Goal: Information Seeking & Learning: Learn about a topic

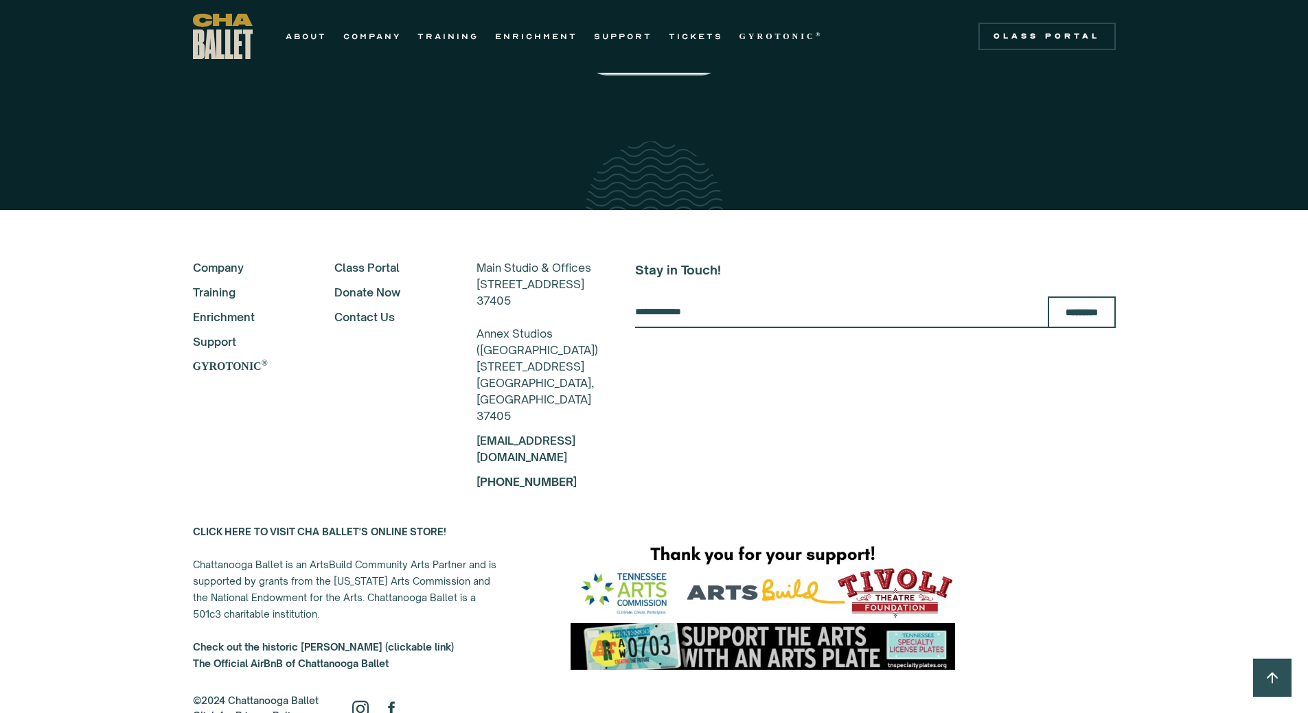
scroll to position [2384, 0]
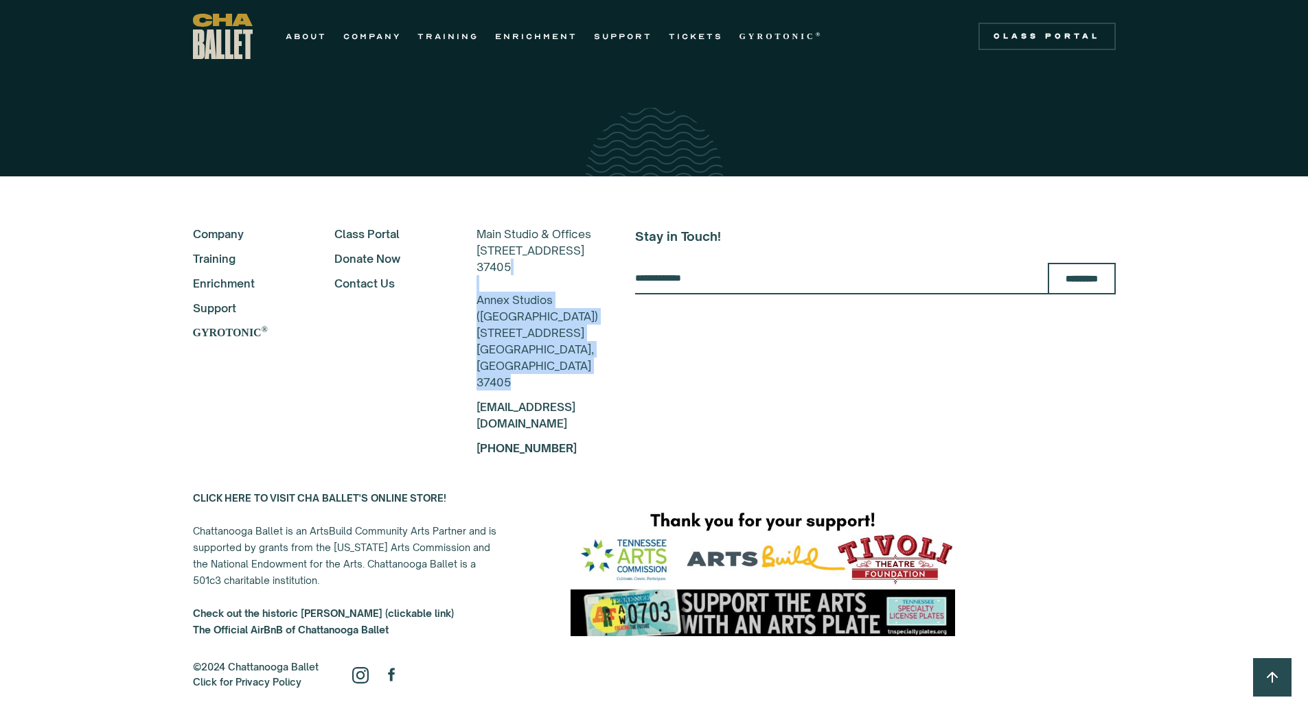
drag, startPoint x: 490, startPoint y: 390, endPoint x: 439, endPoint y: 310, distance: 95.0
click at [439, 310] on div "About Company Training Enrichment Support GYROTONIC ® Class Portal Donate Now C…" at bounding box center [395, 341] width 405 height 231
click at [405, 369] on div "About Company Training Enrichment Support GYROTONIC ® Class Portal Donate Now C…" at bounding box center [395, 341] width 405 height 231
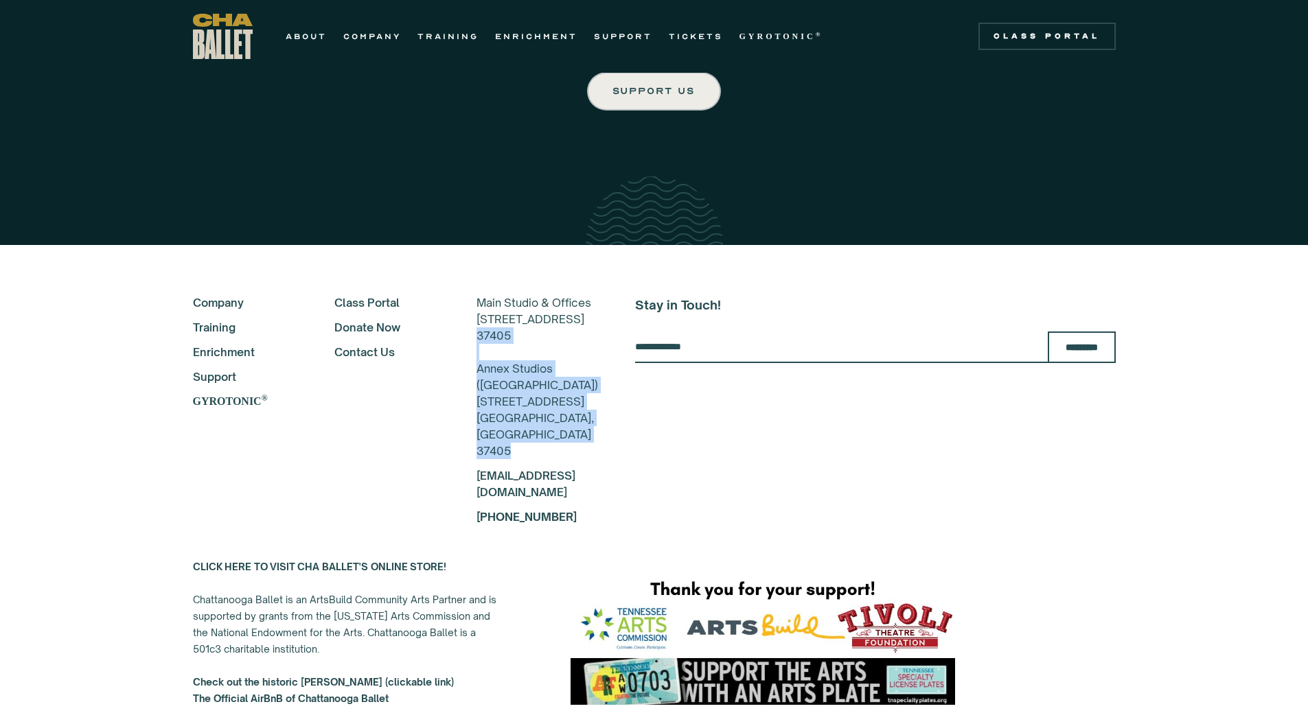
drag, startPoint x: 495, startPoint y: 463, endPoint x: 441, endPoint y: 358, distance: 118.5
click at [441, 358] on div "About Company Training Enrichment Support GYROTONIC ® Class Portal Donate Now C…" at bounding box center [395, 410] width 405 height 231
click at [397, 461] on div "About Company Training Enrichment Support GYROTONIC ® Class Portal Donate Now C…" at bounding box center [395, 410] width 405 height 231
drag, startPoint x: 522, startPoint y: 414, endPoint x: 473, endPoint y: 393, distance: 53.5
click at [476, 393] on div "Main Studio & Offices 817-B N Market St Chattanooga, TN 37405 Annex Studios (Ea…" at bounding box center [537, 377] width 122 height 165
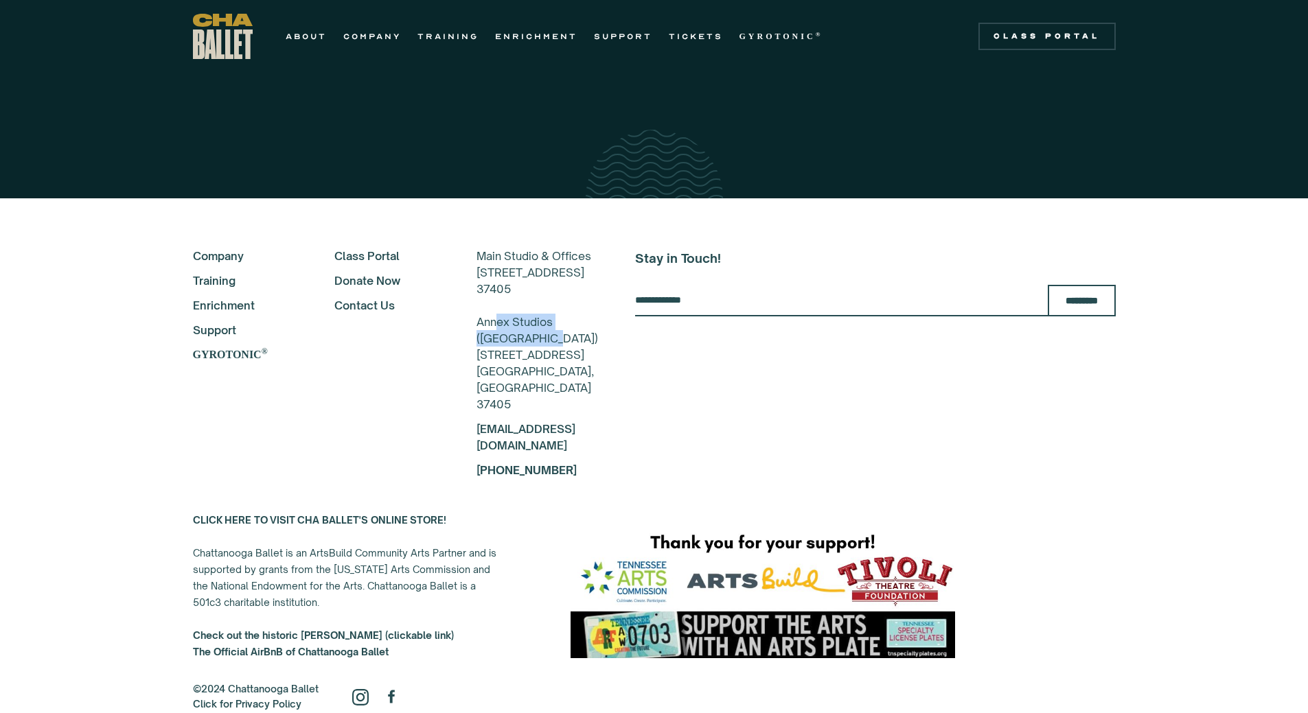
scroll to position [2384, 0]
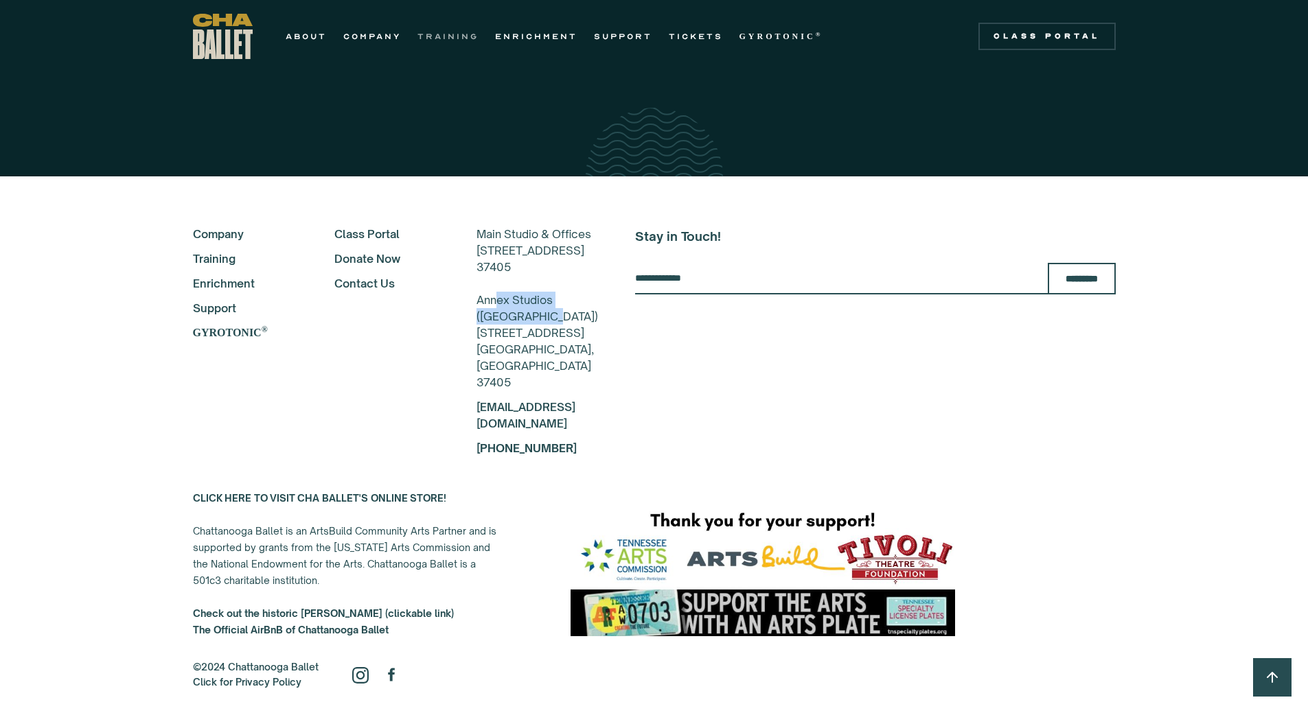
click at [438, 39] on link "TRAINING" at bounding box center [447, 36] width 61 height 16
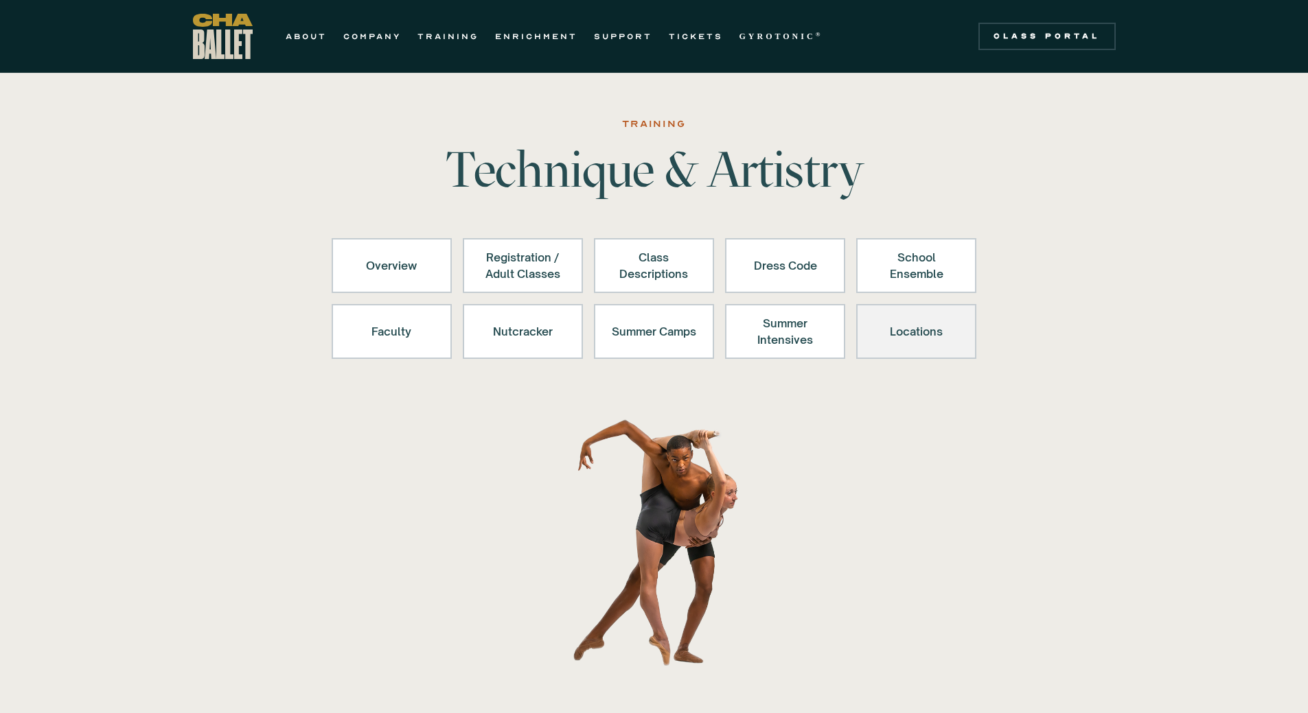
click at [912, 338] on div "Locations" at bounding box center [916, 331] width 84 height 33
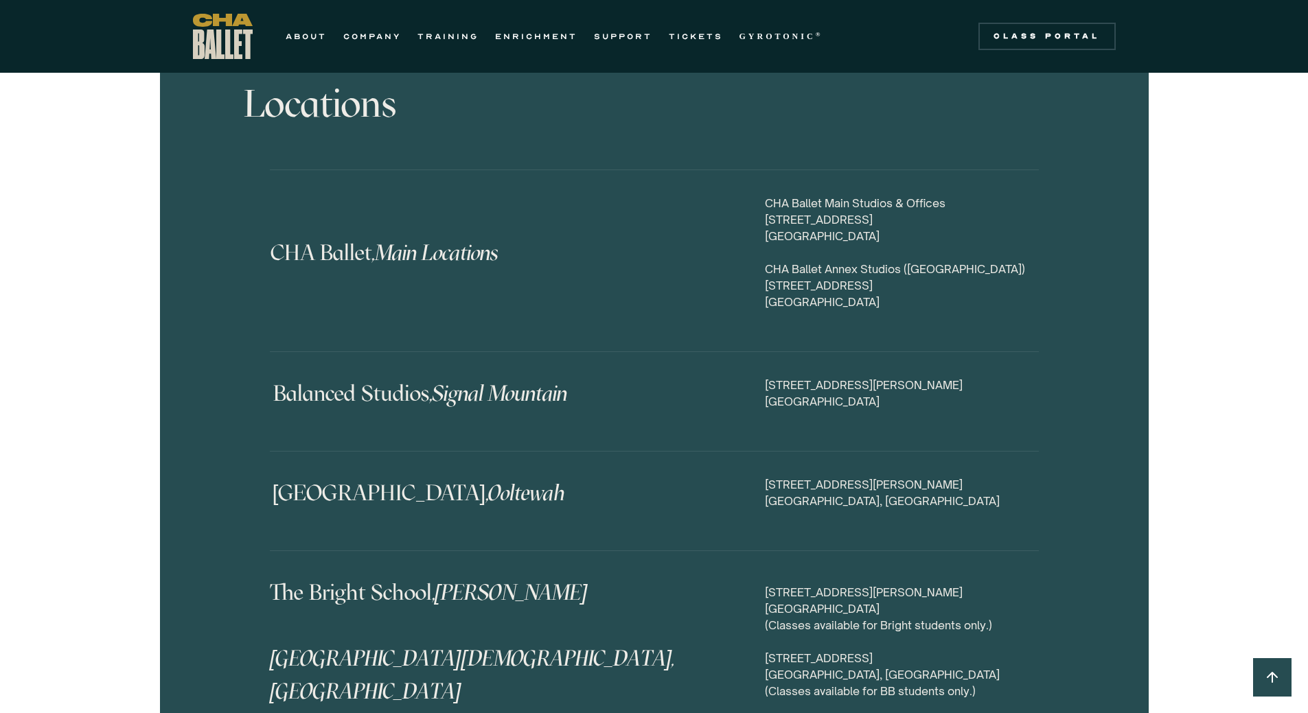
scroll to position [6398, 0]
drag, startPoint x: 923, startPoint y: 265, endPoint x: 756, endPoint y: 233, distance: 169.8
click at [756, 233] on div "CHA Ballet, Main Locations CHA Ballet Main Studios & Offices 817 N Market Stree…" at bounding box center [654, 260] width 769 height 132
click at [995, 266] on div "CHA Ballet Main Studios & Offices 817 N Market Street, Suite B Chattanooga, TN …" at bounding box center [902, 251] width 274 height 115
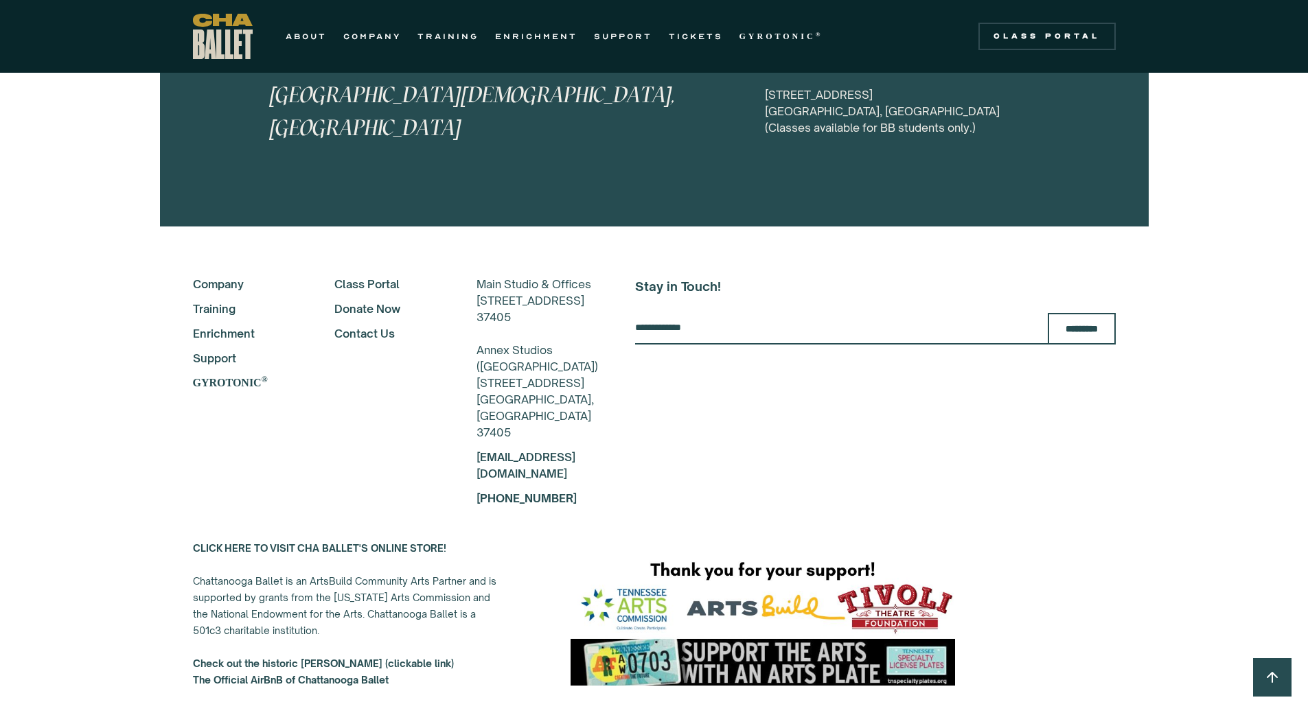
scroll to position [6967, 0]
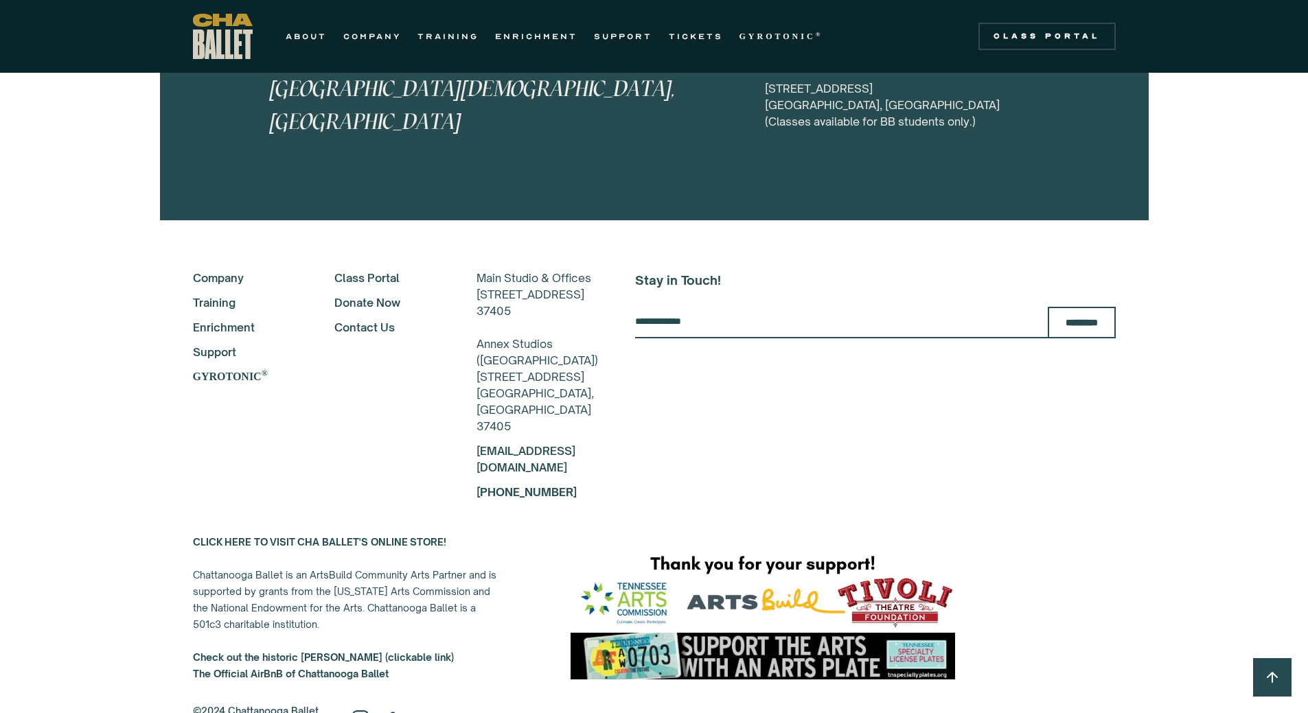
click at [205, 295] on link "Training" at bounding box center [245, 303] width 105 height 16
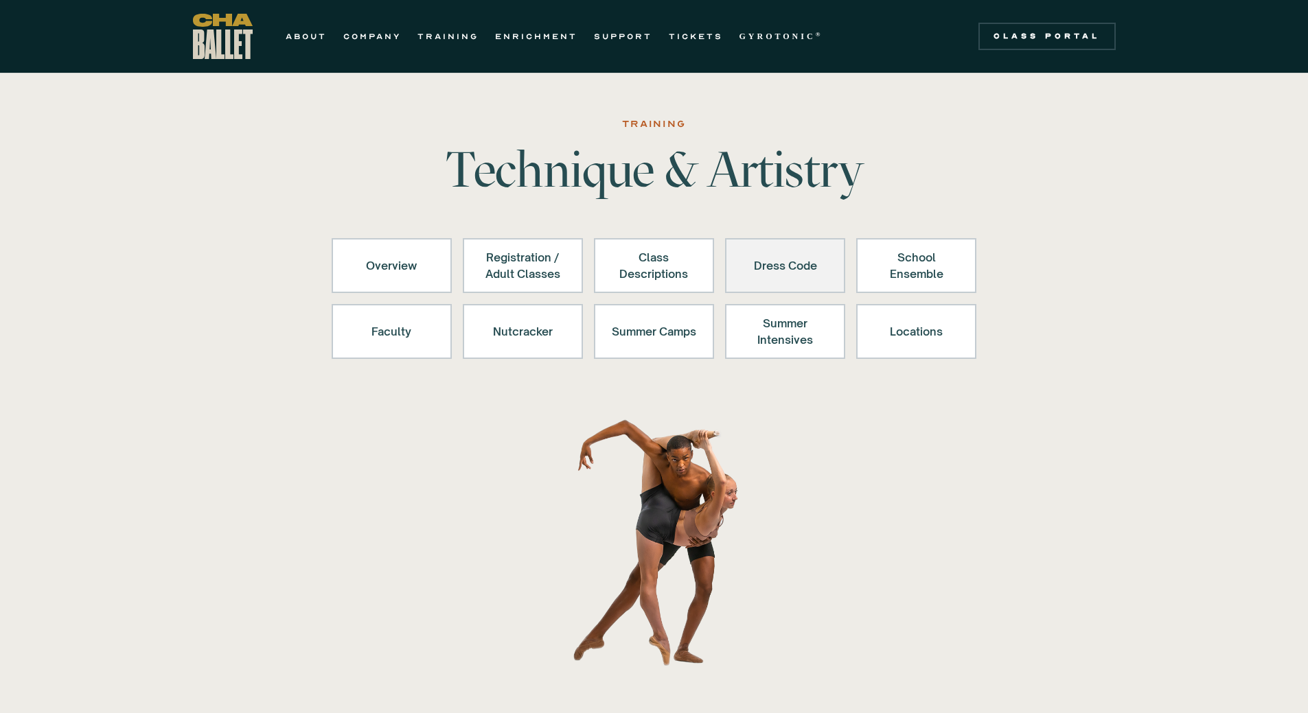
click at [777, 267] on div "Dress Code" at bounding box center [785, 265] width 84 height 33
click at [776, 271] on div "Dress Code" at bounding box center [785, 265] width 84 height 33
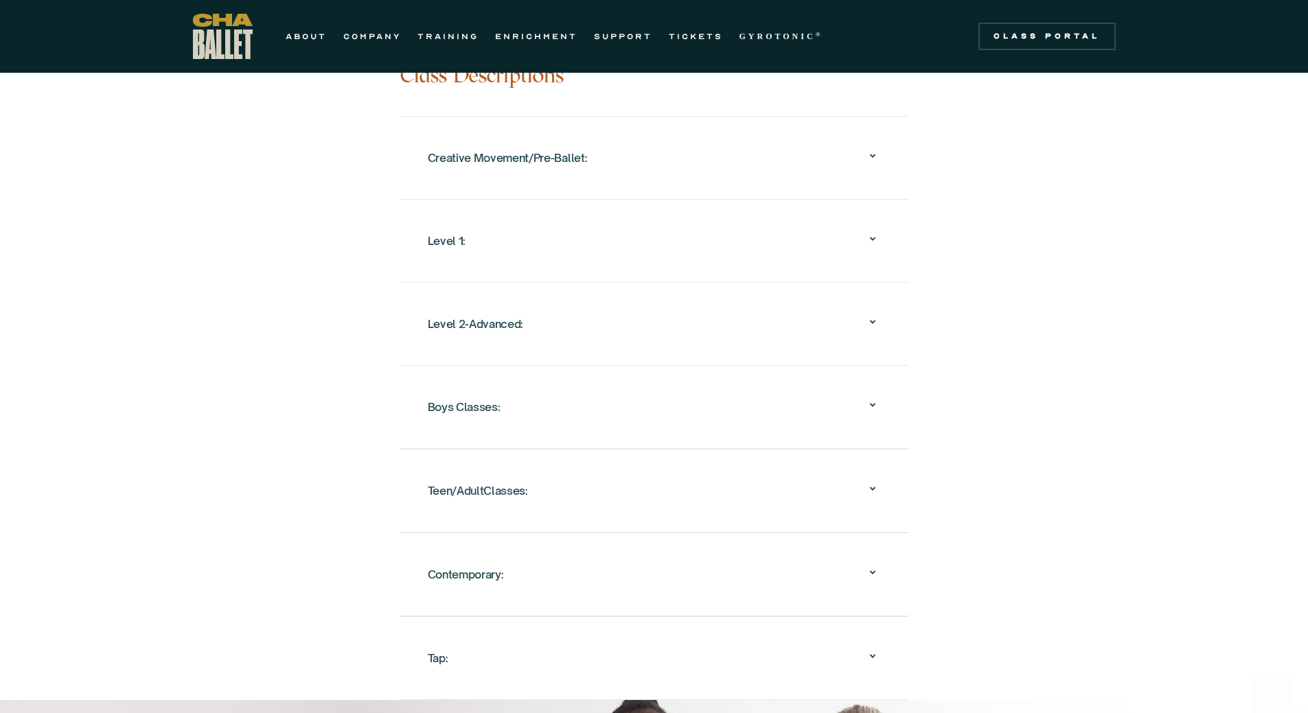
scroll to position [1373, 0]
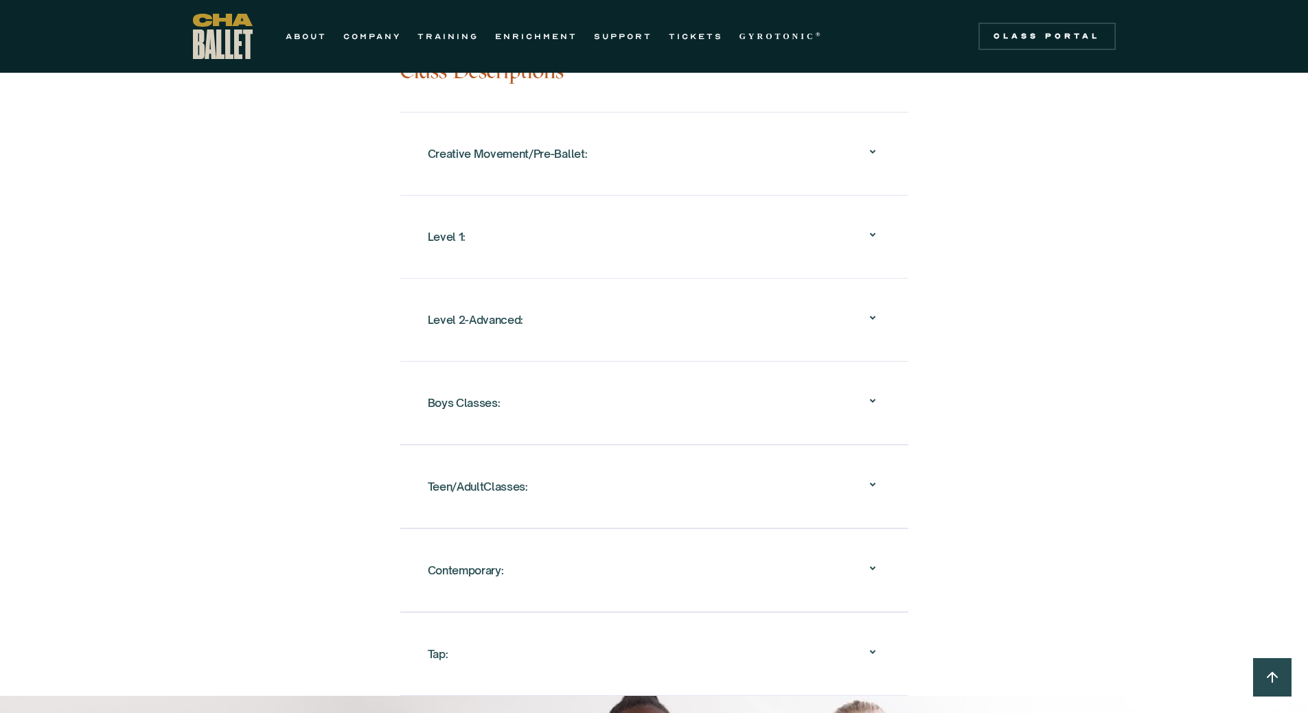
click at [474, 474] on div "Teen/AdultClasses:" at bounding box center [478, 486] width 100 height 25
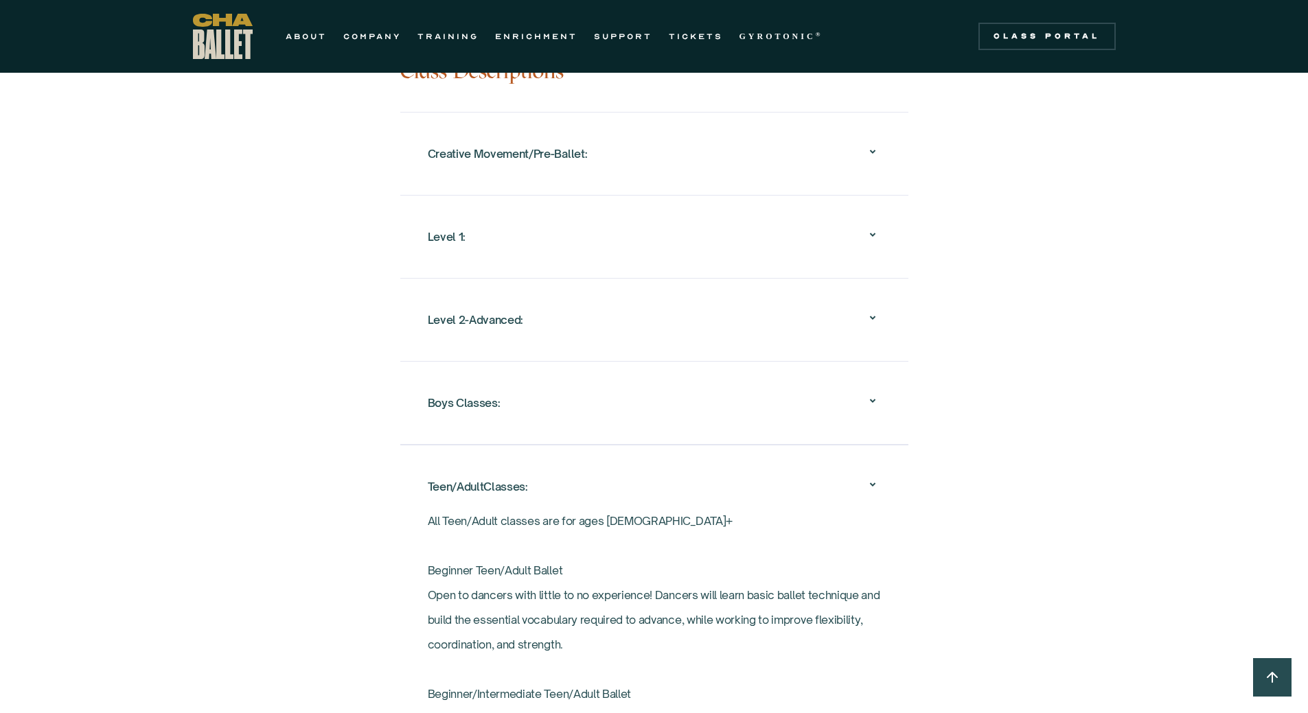
click at [470, 391] on div "Boys Classes:" at bounding box center [464, 403] width 73 height 25
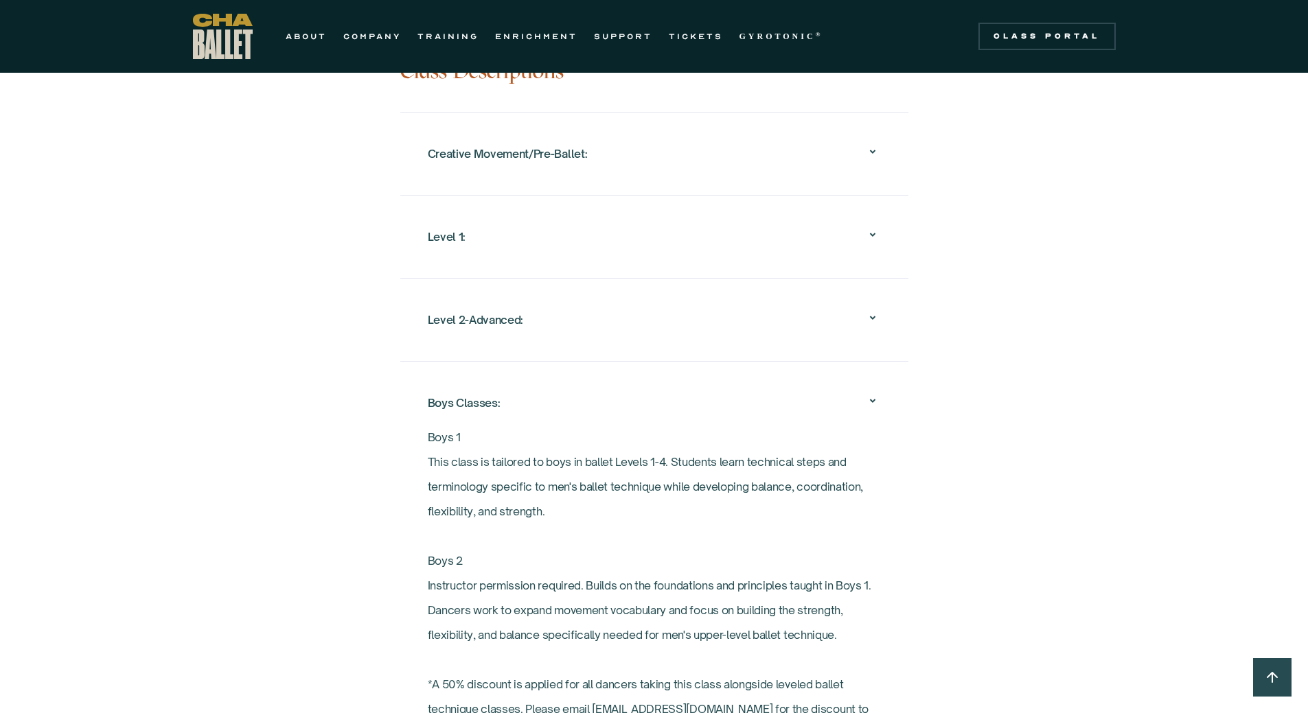
click at [489, 308] on div "Level 2-Advanced:" at bounding box center [476, 320] width 96 height 25
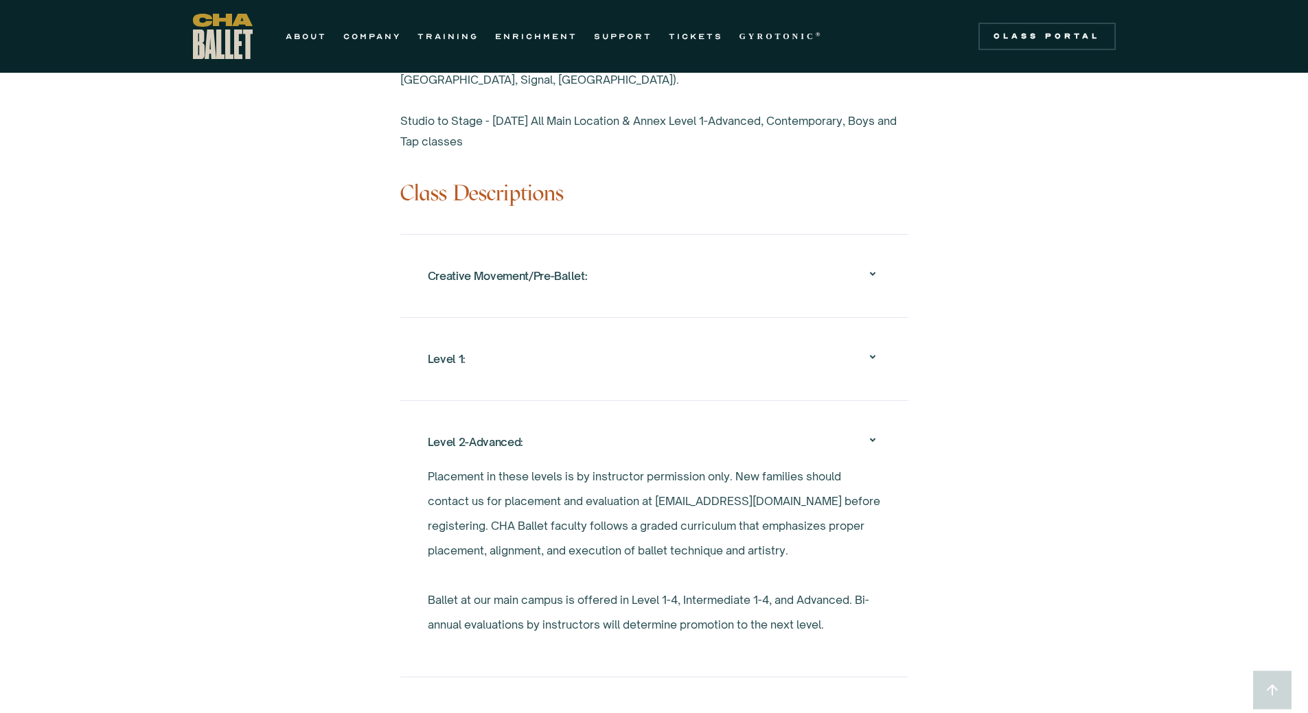
scroll to position [1236, 0]
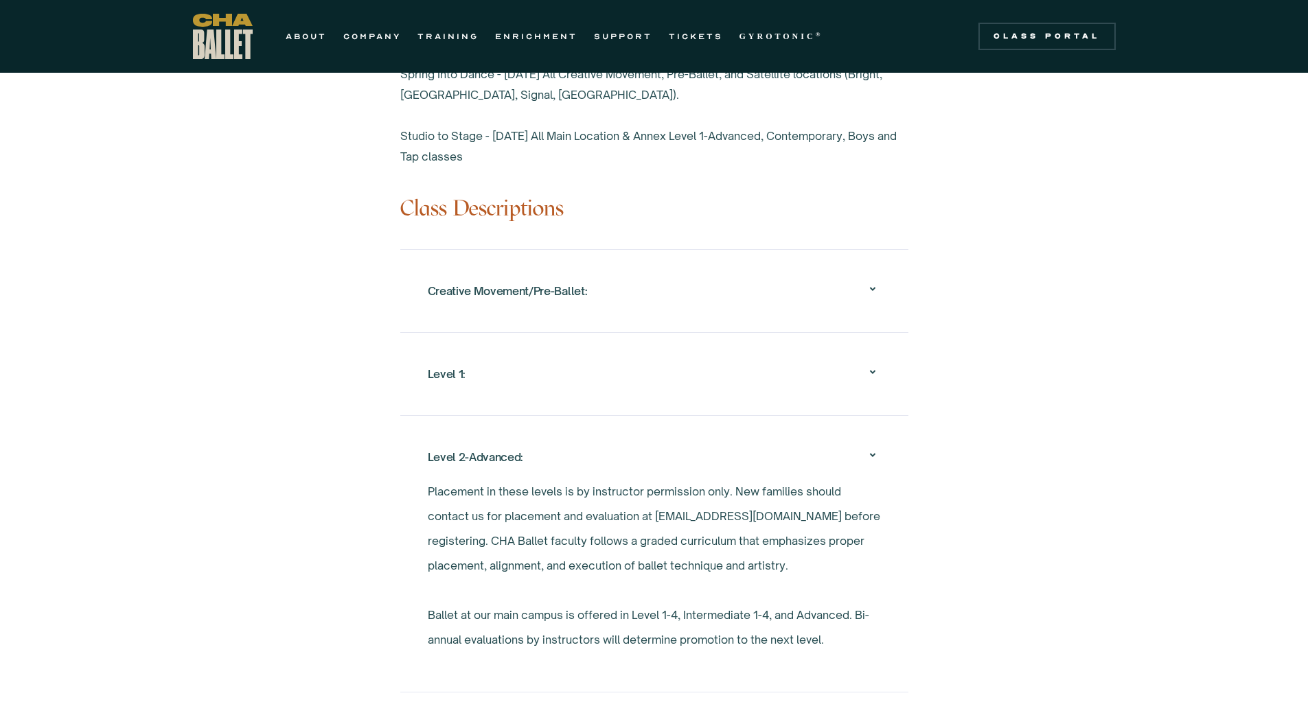
click at [459, 362] on div "Level 1:" at bounding box center [447, 374] width 38 height 25
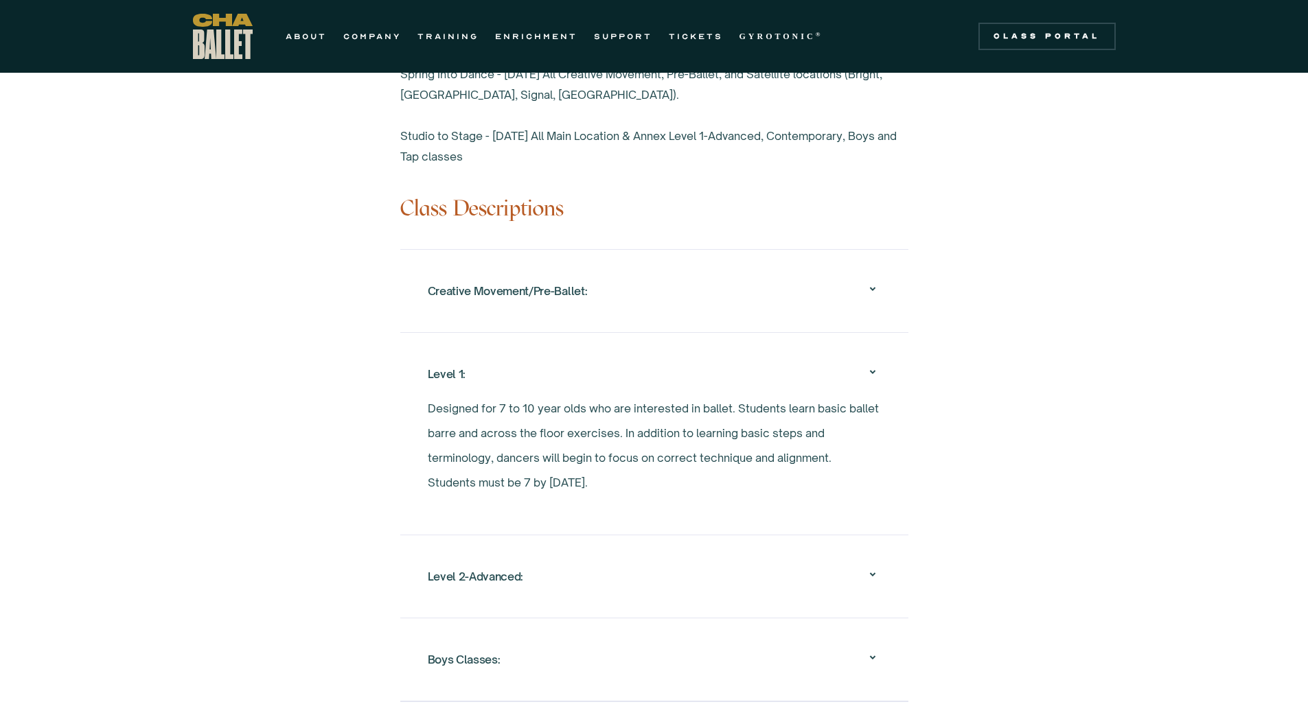
drag, startPoint x: 608, startPoint y: 450, endPoint x: 429, endPoint y: 399, distance: 185.6
click at [429, 399] on p "Designed for 7 to 10 year olds who are interested in ballet. Students learn bas…" at bounding box center [654, 445] width 453 height 99
click at [387, 415] on div "Overview Chattanooga Ballet's School offers exceptional ballet training to over…" at bounding box center [654, 215] width 645 height 1475
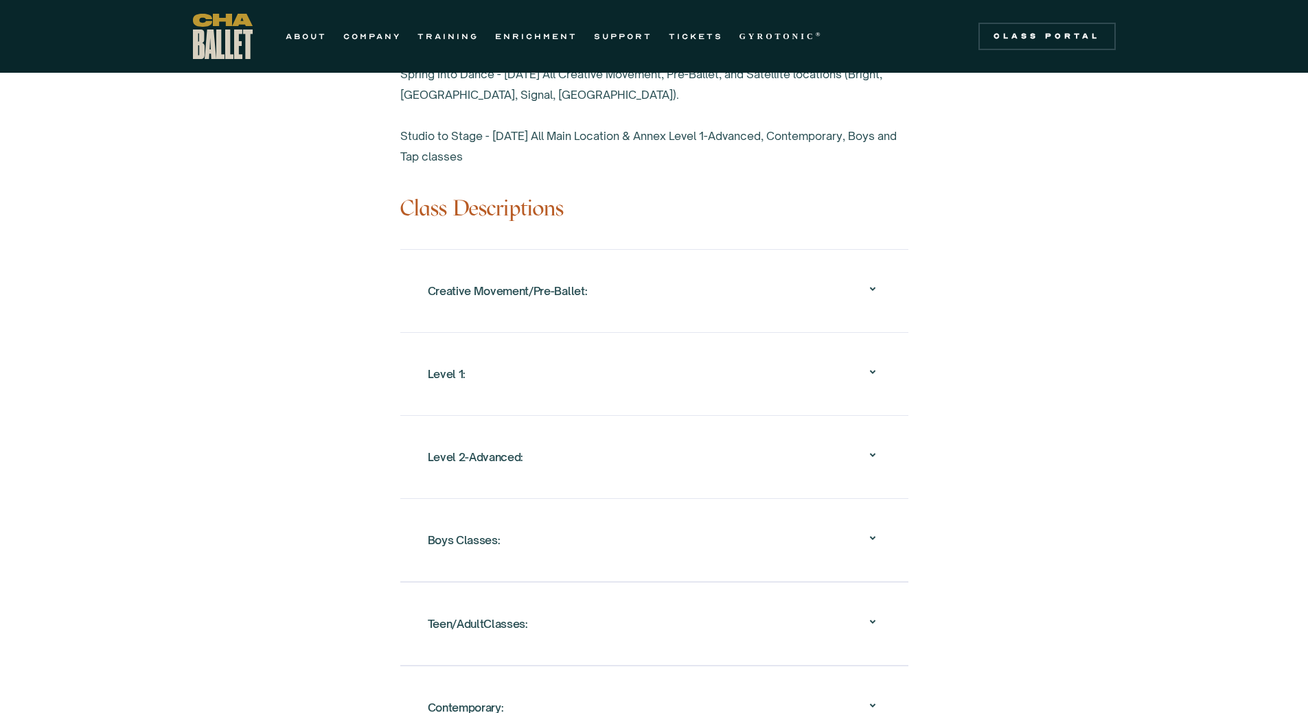
click at [434, 362] on div "Level 1:" at bounding box center [447, 374] width 38 height 25
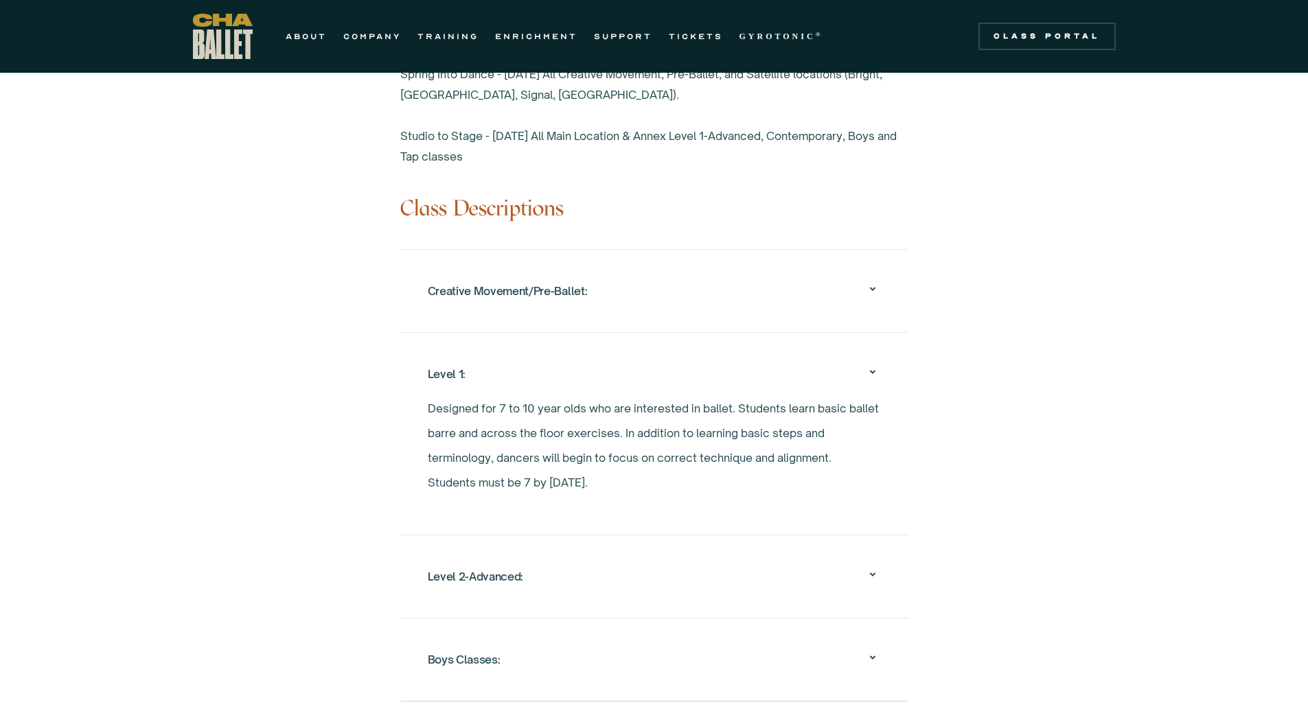
drag, startPoint x: 546, startPoint y: 423, endPoint x: 527, endPoint y: 400, distance: 30.7
click at [527, 400] on p "Designed for 7 to 10 year olds who are interested in ballet. Students learn bas…" at bounding box center [654, 445] width 453 height 99
click at [481, 409] on p "Designed for 7 to 10 year olds who are interested in ballet. Students learn bas…" at bounding box center [654, 445] width 453 height 99
drag, startPoint x: 617, startPoint y: 473, endPoint x: 408, endPoint y: 374, distance: 230.3
click at [408, 374] on div "Level 1: Designed for 7 to 10 year olds who are interested in ballet. Students …" at bounding box center [654, 433] width 508 height 203
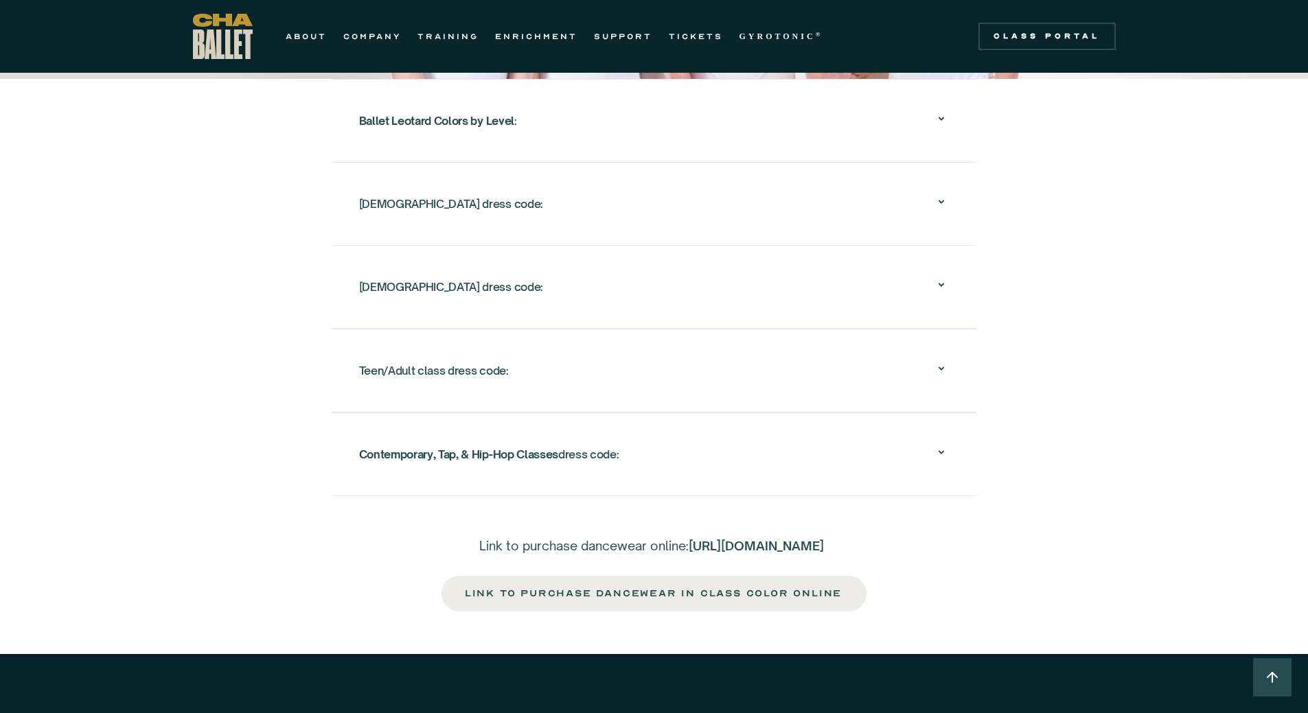
scroll to position [2334, 0]
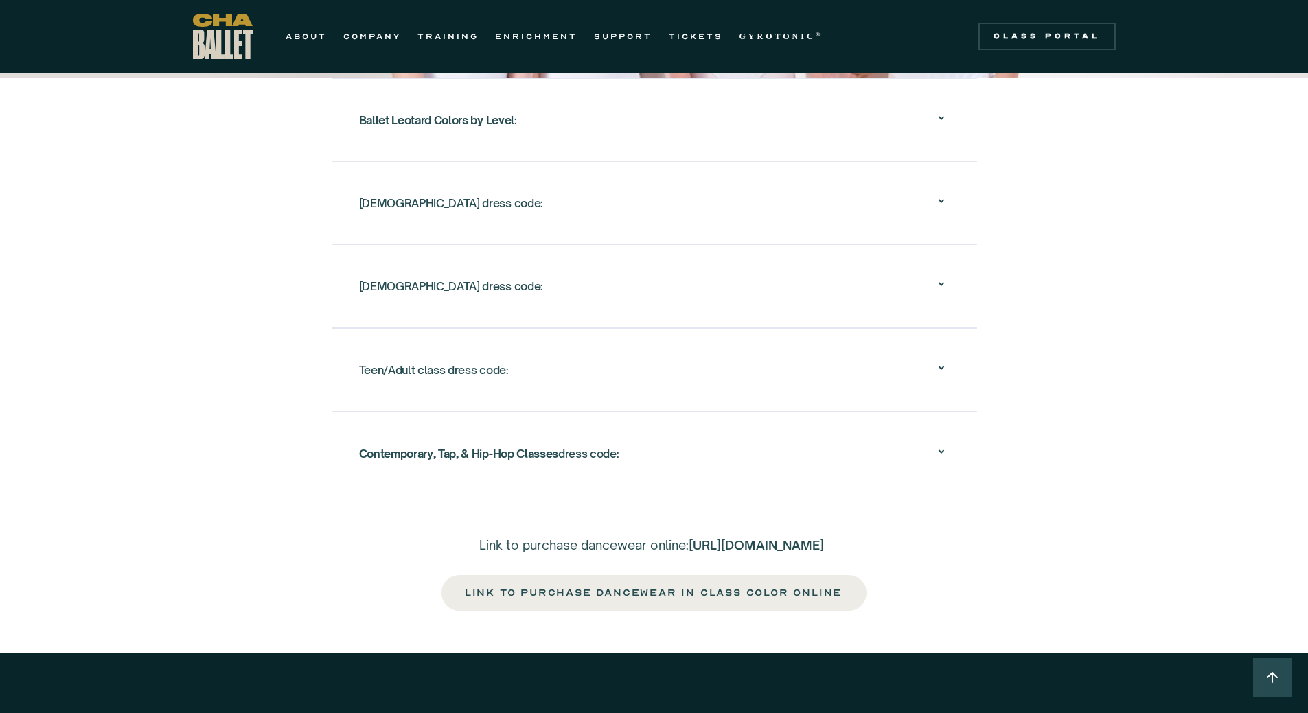
click at [404, 191] on div "[DEMOGRAPHIC_DATA] dress code:" at bounding box center [451, 203] width 184 height 25
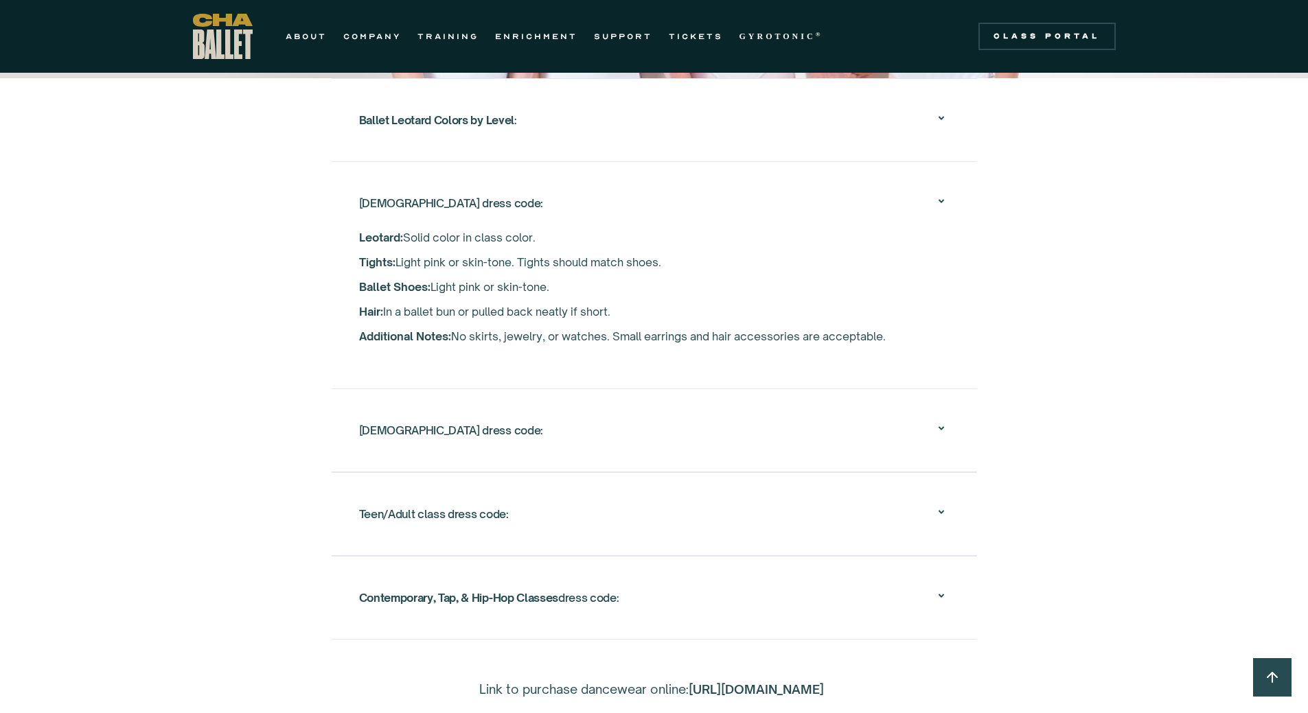
drag, startPoint x: 551, startPoint y: 218, endPoint x: 326, endPoint y: 214, distance: 225.2
click at [326, 214] on div "Ballet Leotard Colors by Level : Chattanooga Ballet is partnering with Eurotard…" at bounding box center [654, 359] width 1308 height 562
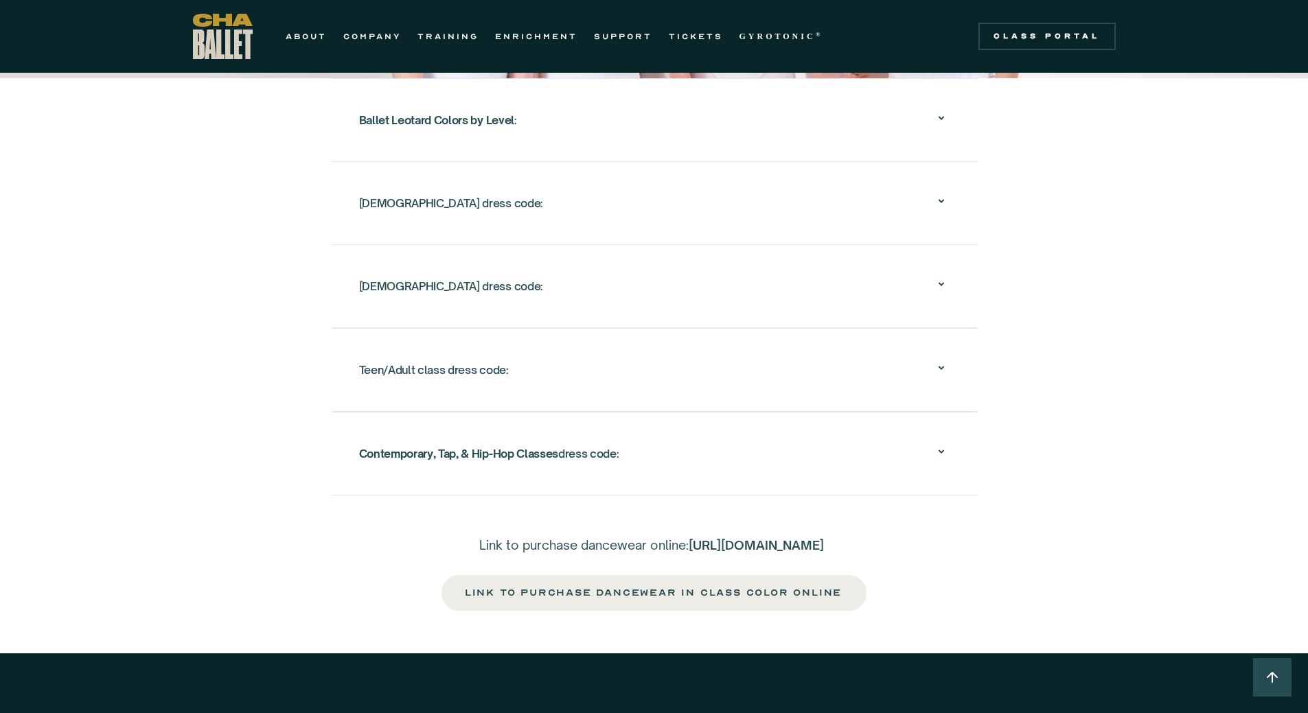
click at [397, 358] on div "Teen/Adult class dress code:" at bounding box center [434, 370] width 150 height 25
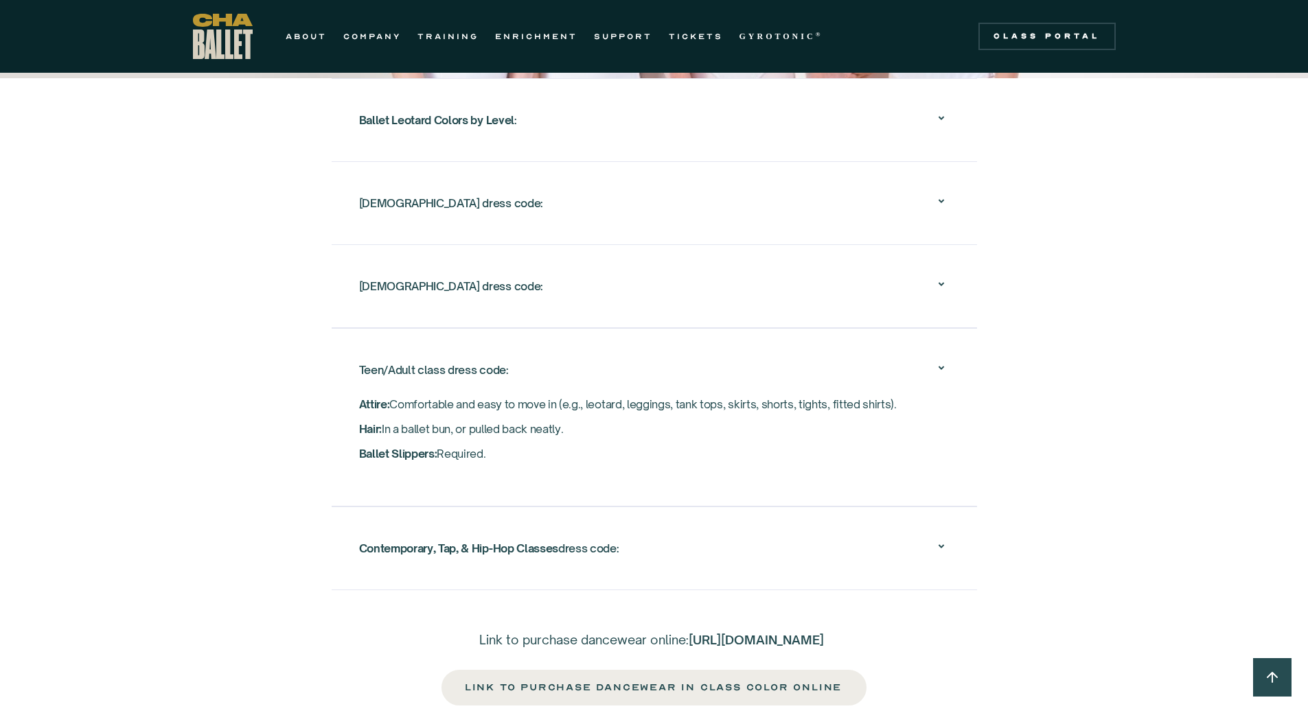
click at [161, 481] on div "Ballet Leotard Colors by Level : Chattanooga Ballet is partnering with Eurotard…" at bounding box center [654, 334] width 1308 height 512
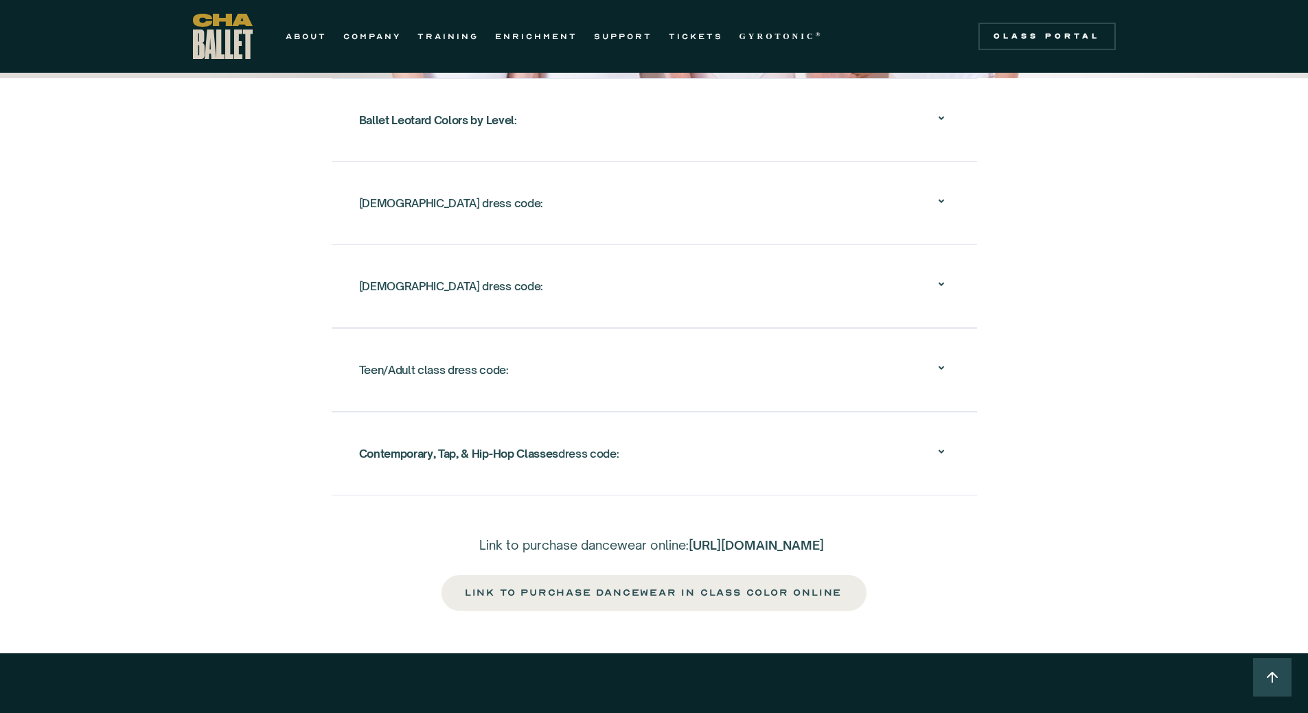
click at [470, 447] on strong "Contemporary, Tap, & Hip-Hop Classes" at bounding box center [458, 454] width 199 height 14
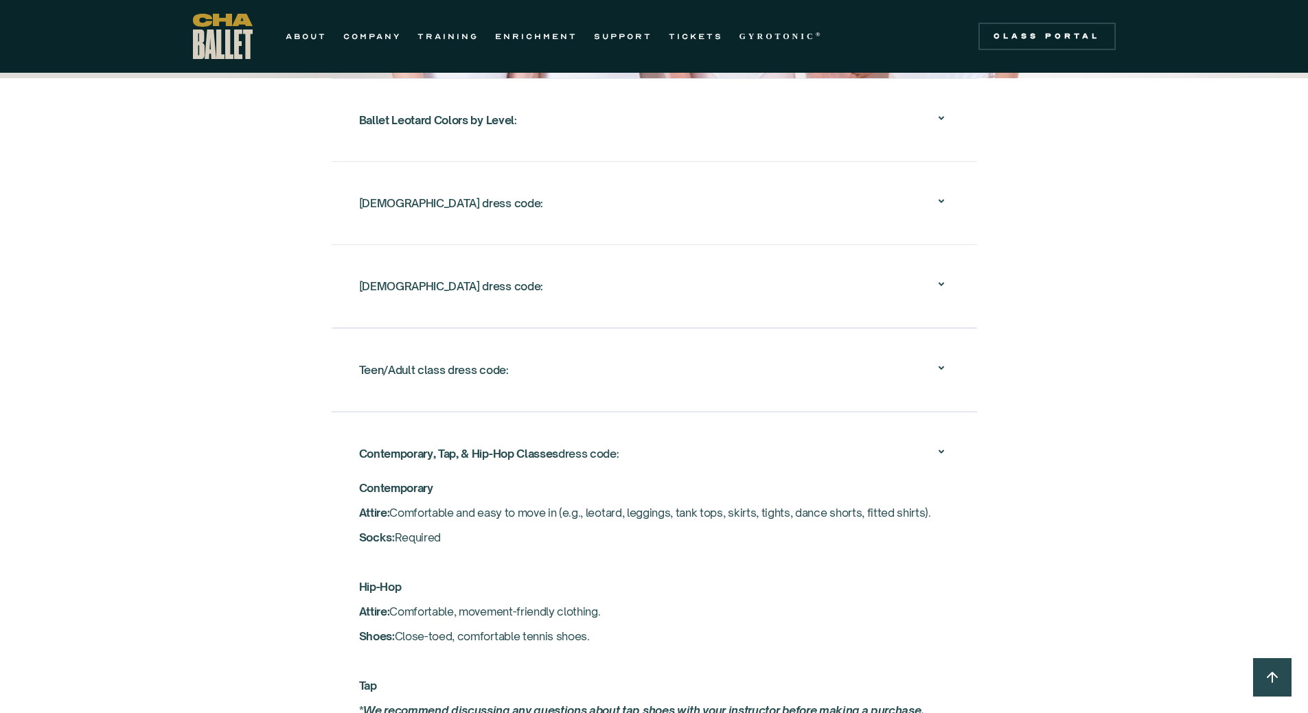
click at [229, 538] on div "Ballet Leotard Colors by Level : Chattanooga Ballet is partnering with Eurotard…" at bounding box center [654, 556] width 1308 height 957
